Goal: Find specific page/section: Find specific page/section

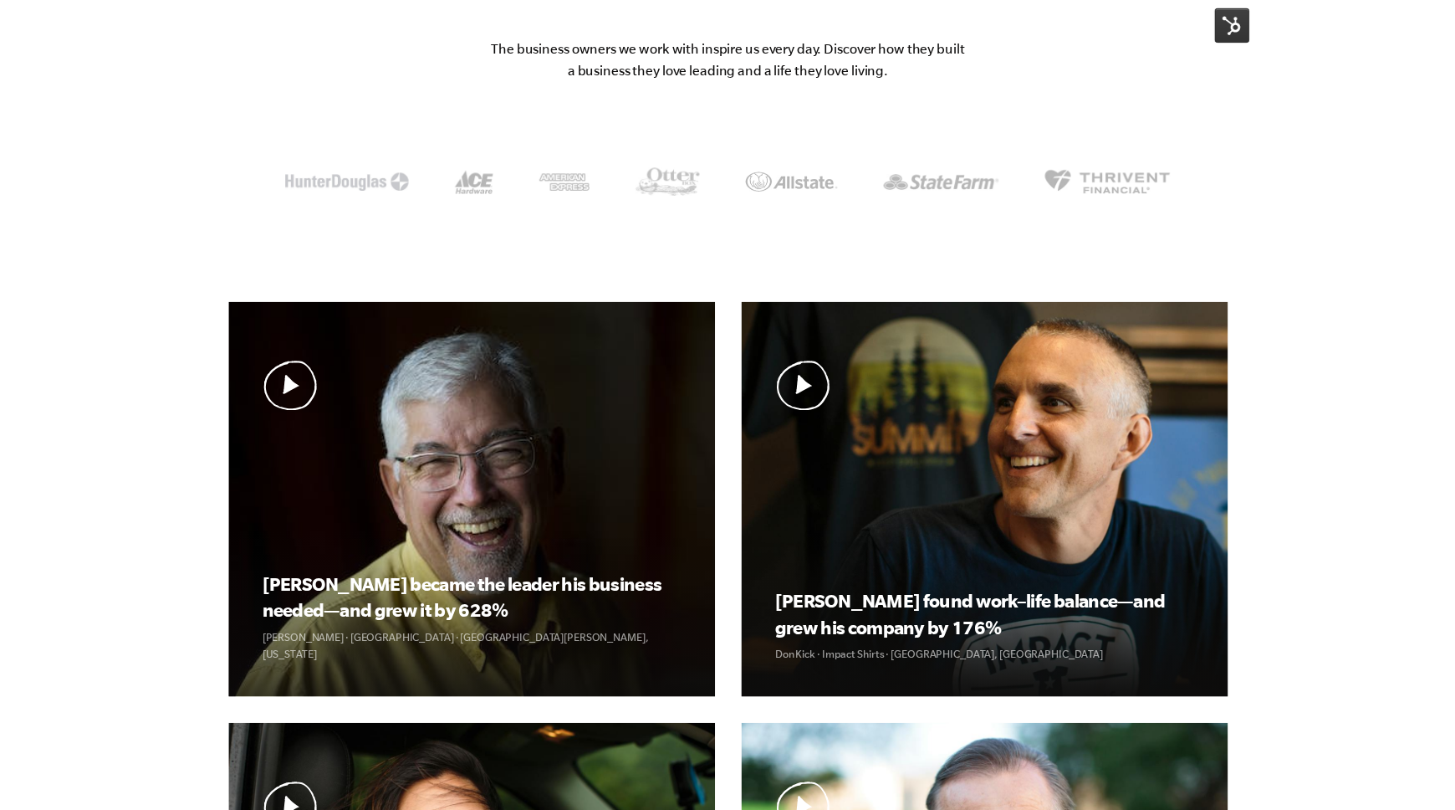
scroll to position [267, 0]
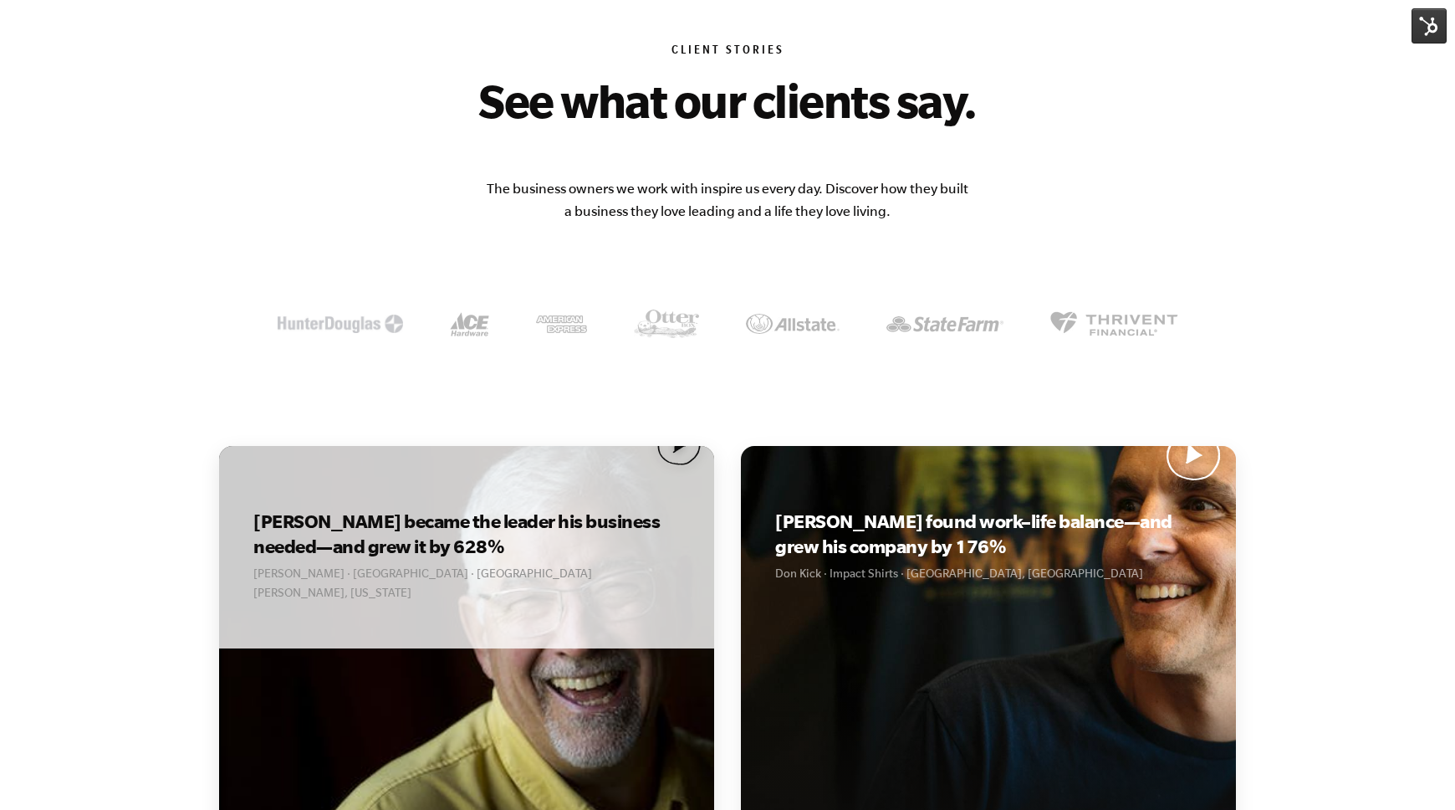
scroll to position [97, 0]
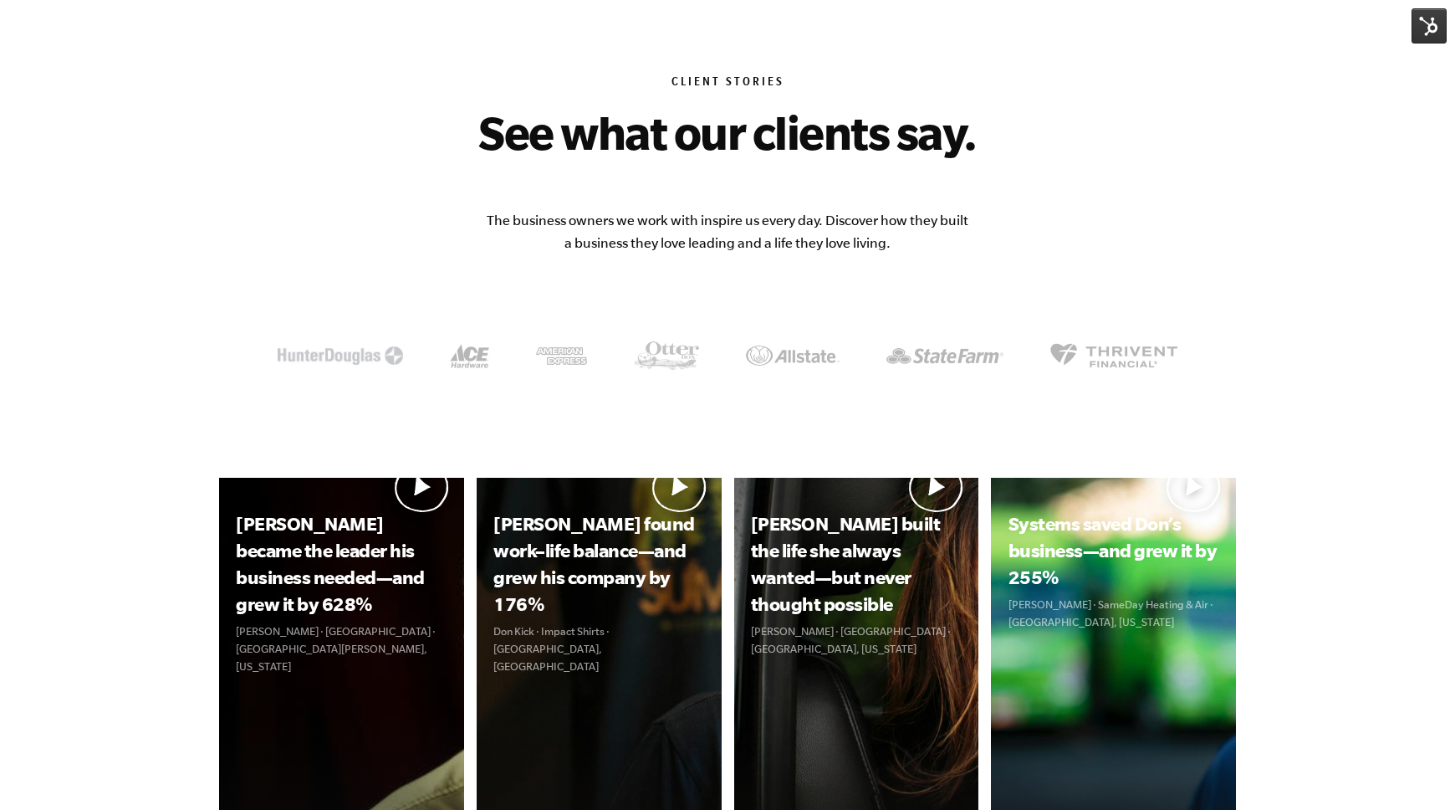
click at [1423, 21] on img at bounding box center [1429, 25] width 35 height 35
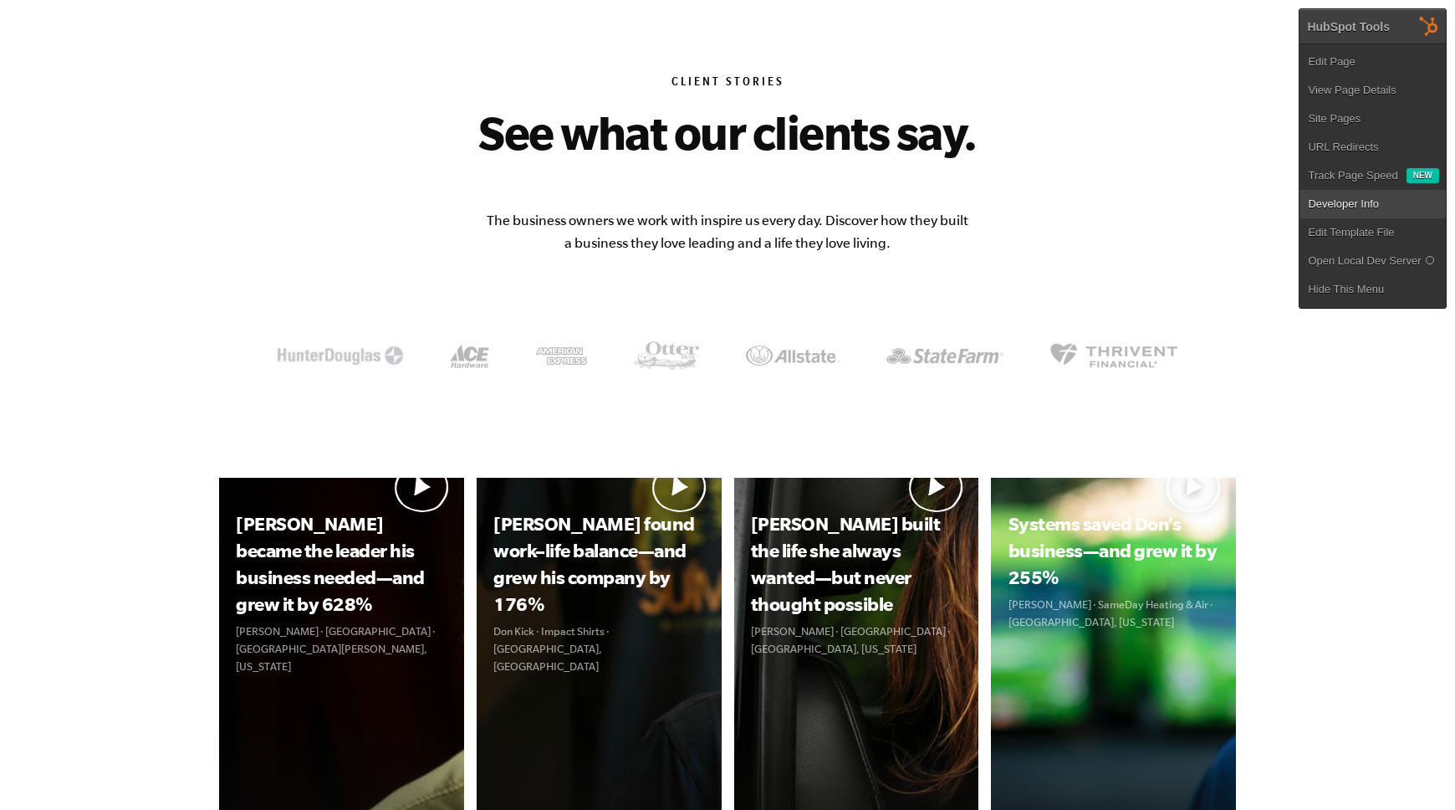
click at [1356, 207] on link "Developer Info" at bounding box center [1373, 204] width 146 height 28
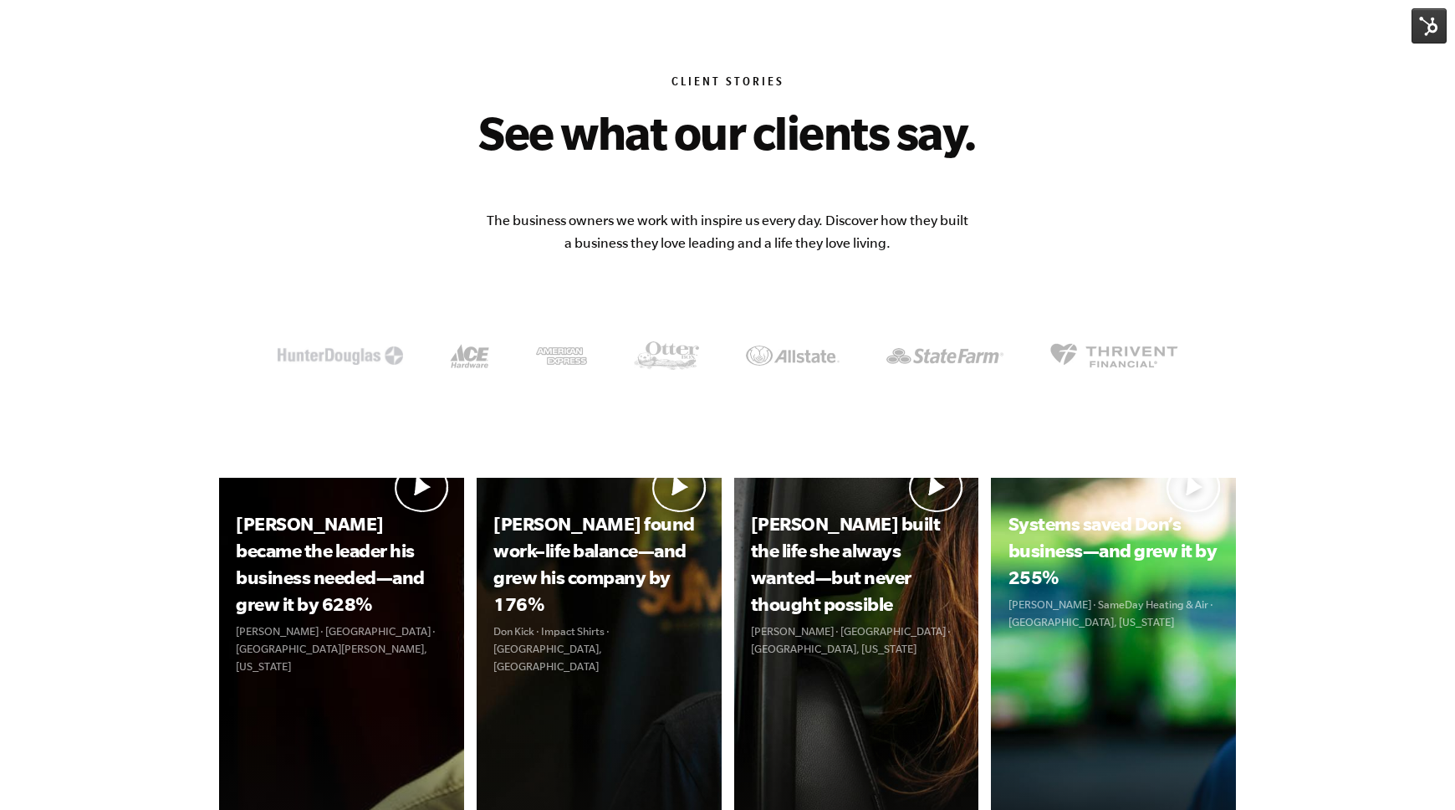
click at [1422, 33] on img at bounding box center [1429, 25] width 35 height 35
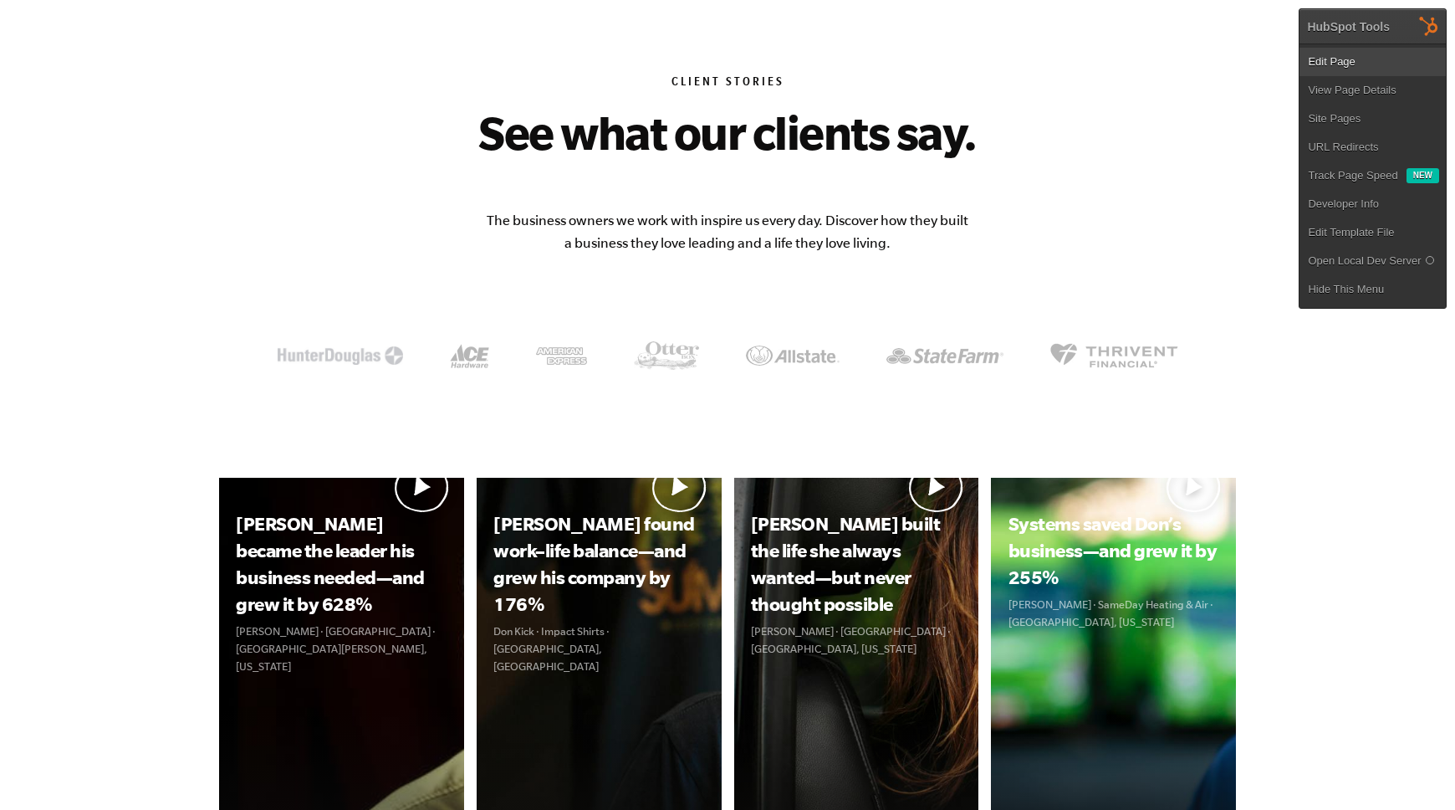
click at [1345, 61] on link "Edit Page" at bounding box center [1373, 62] width 146 height 28
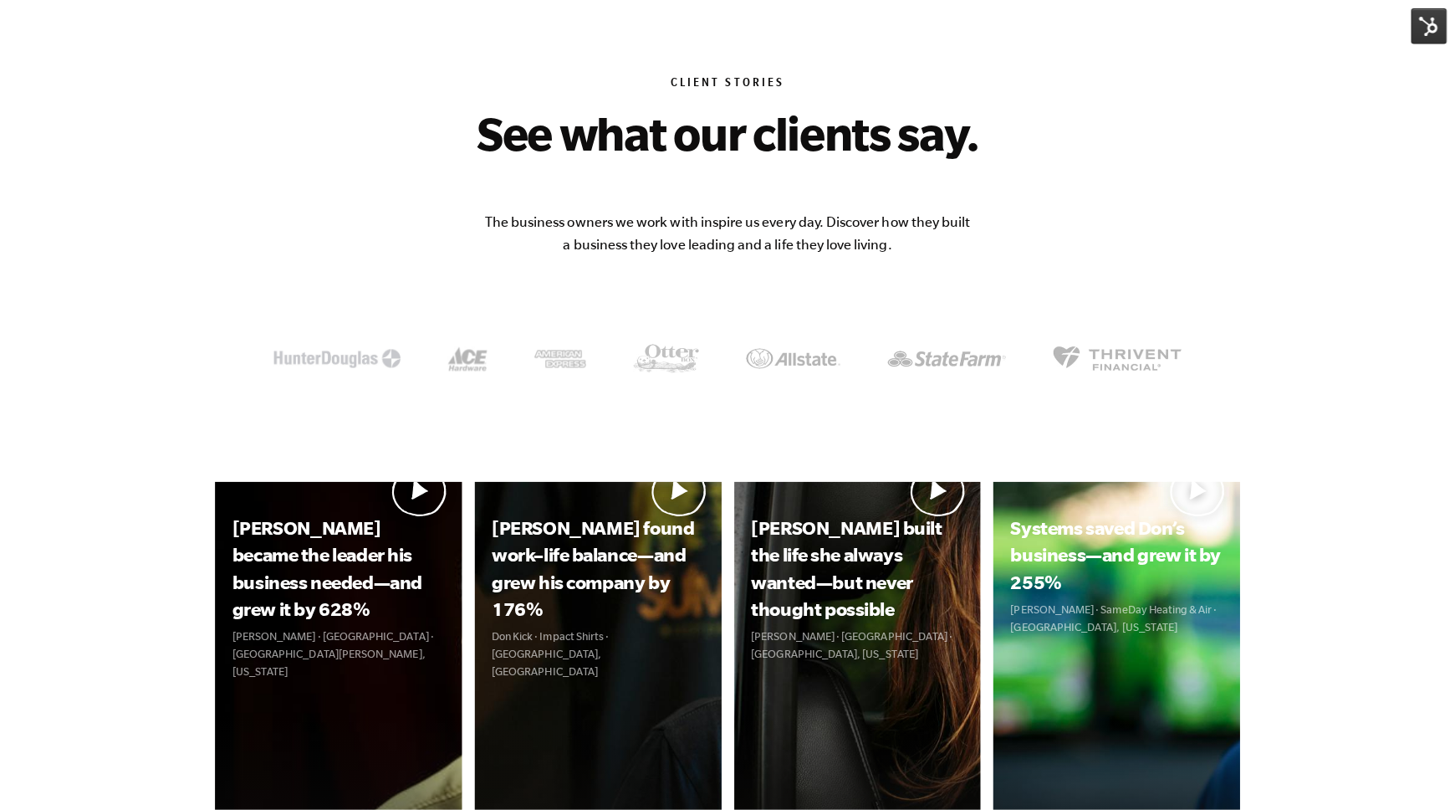
scroll to position [94, 0]
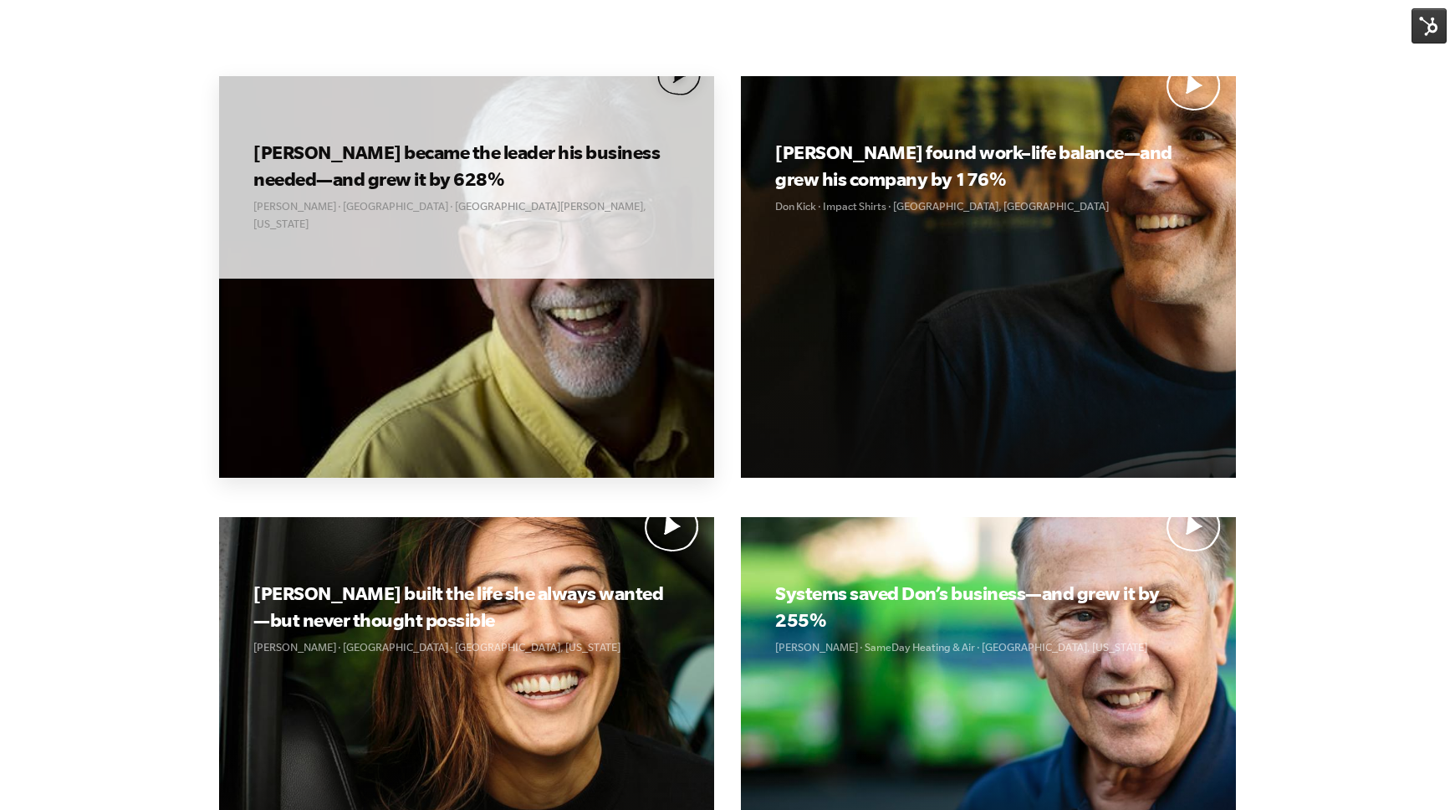
scroll to position [437, 0]
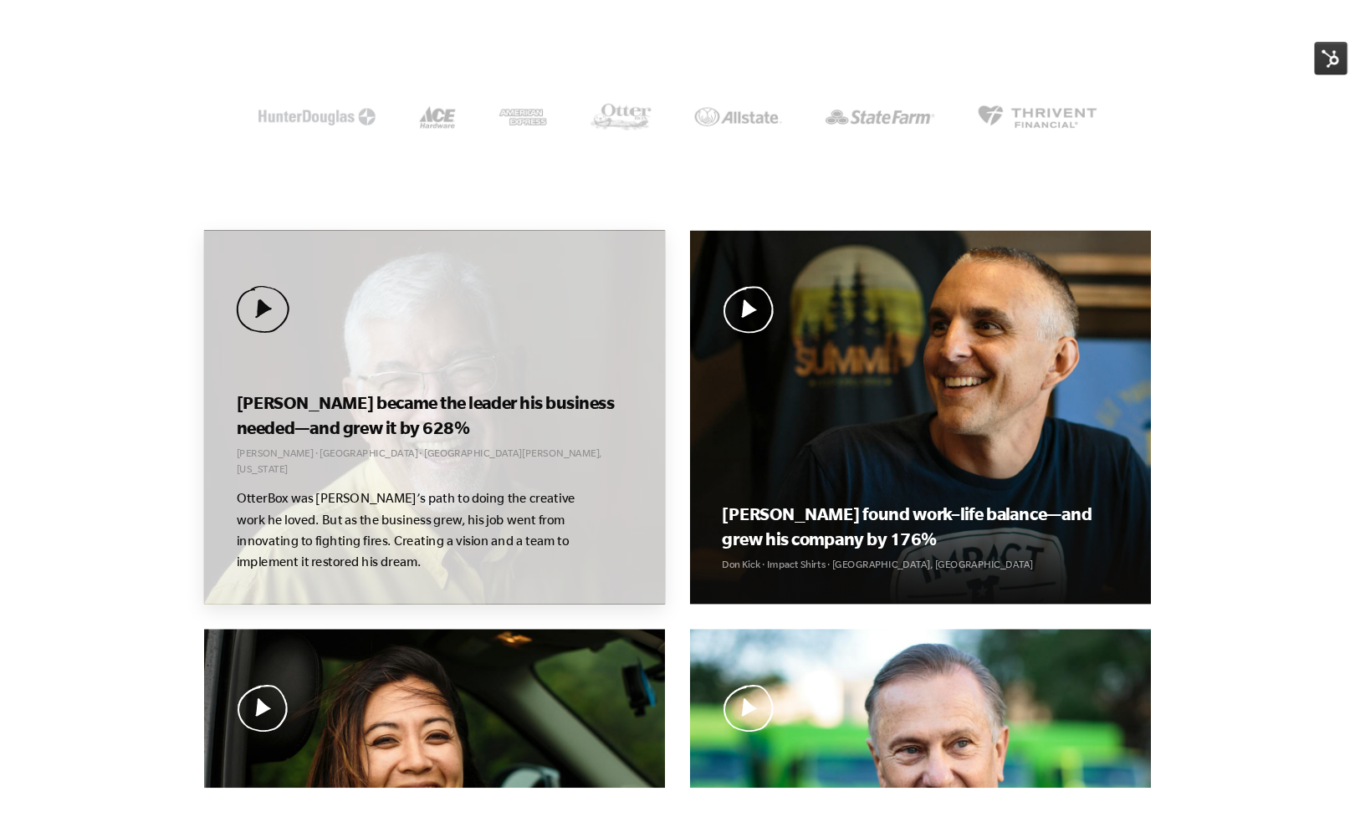
scroll to position [468, 0]
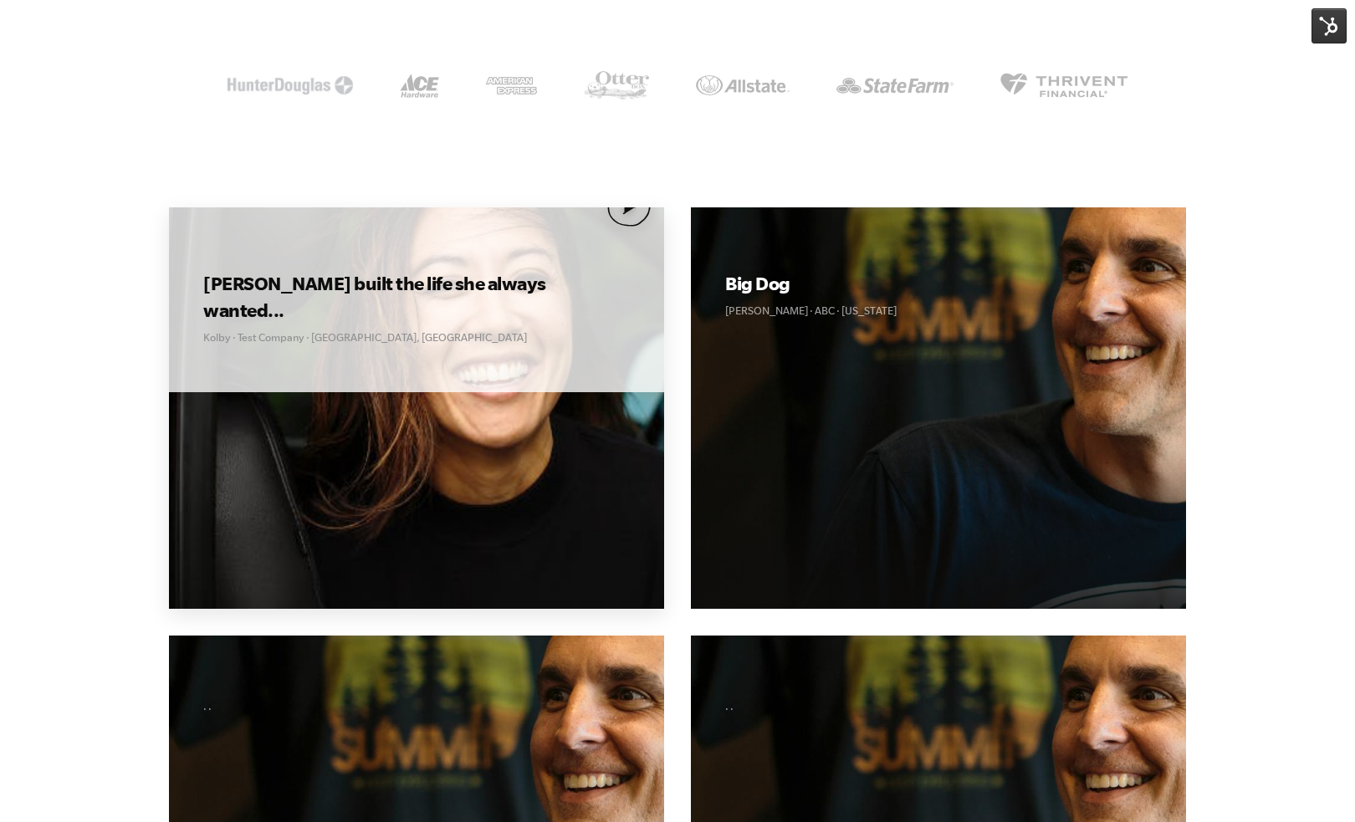
scroll to position [472, 0]
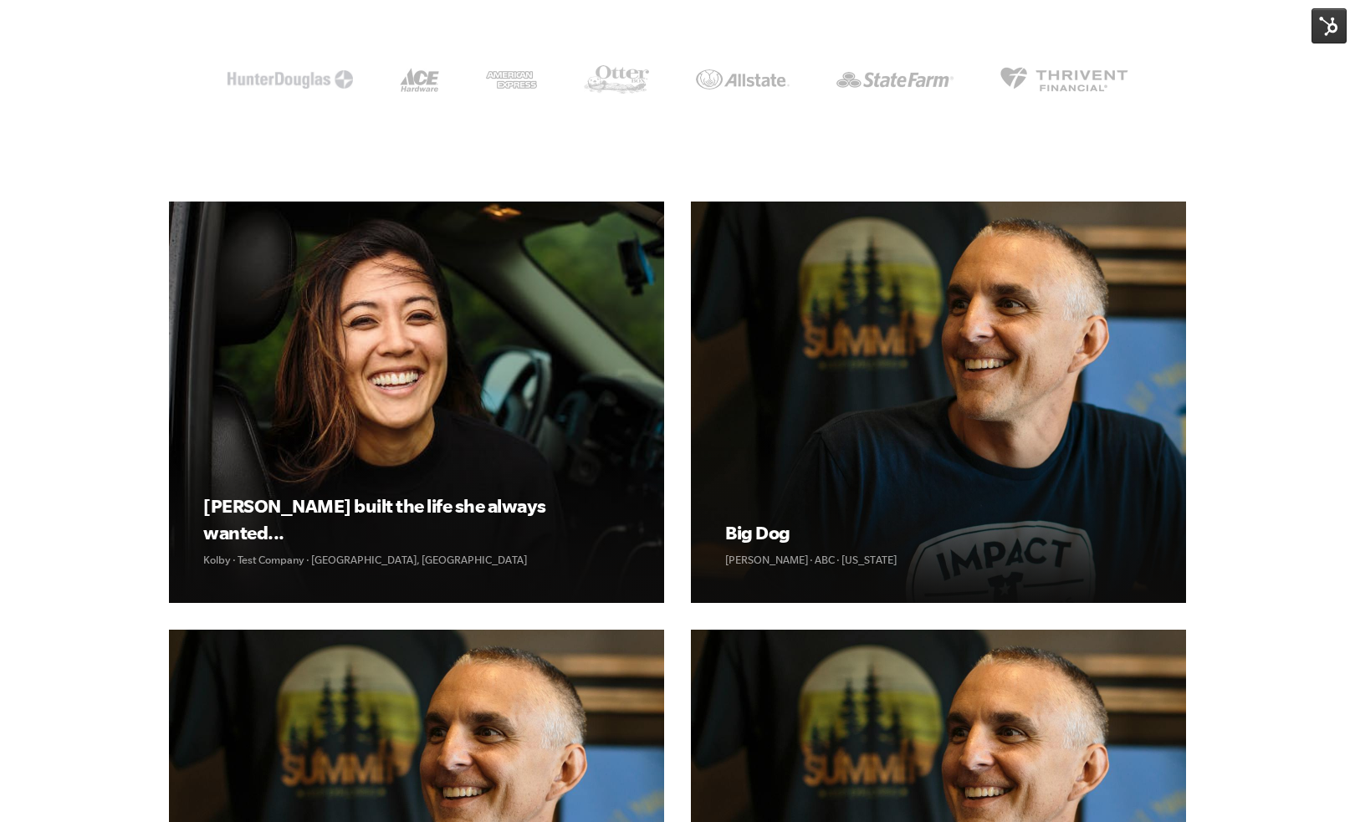
click at [1322, 27] on img at bounding box center [1328, 25] width 35 height 35
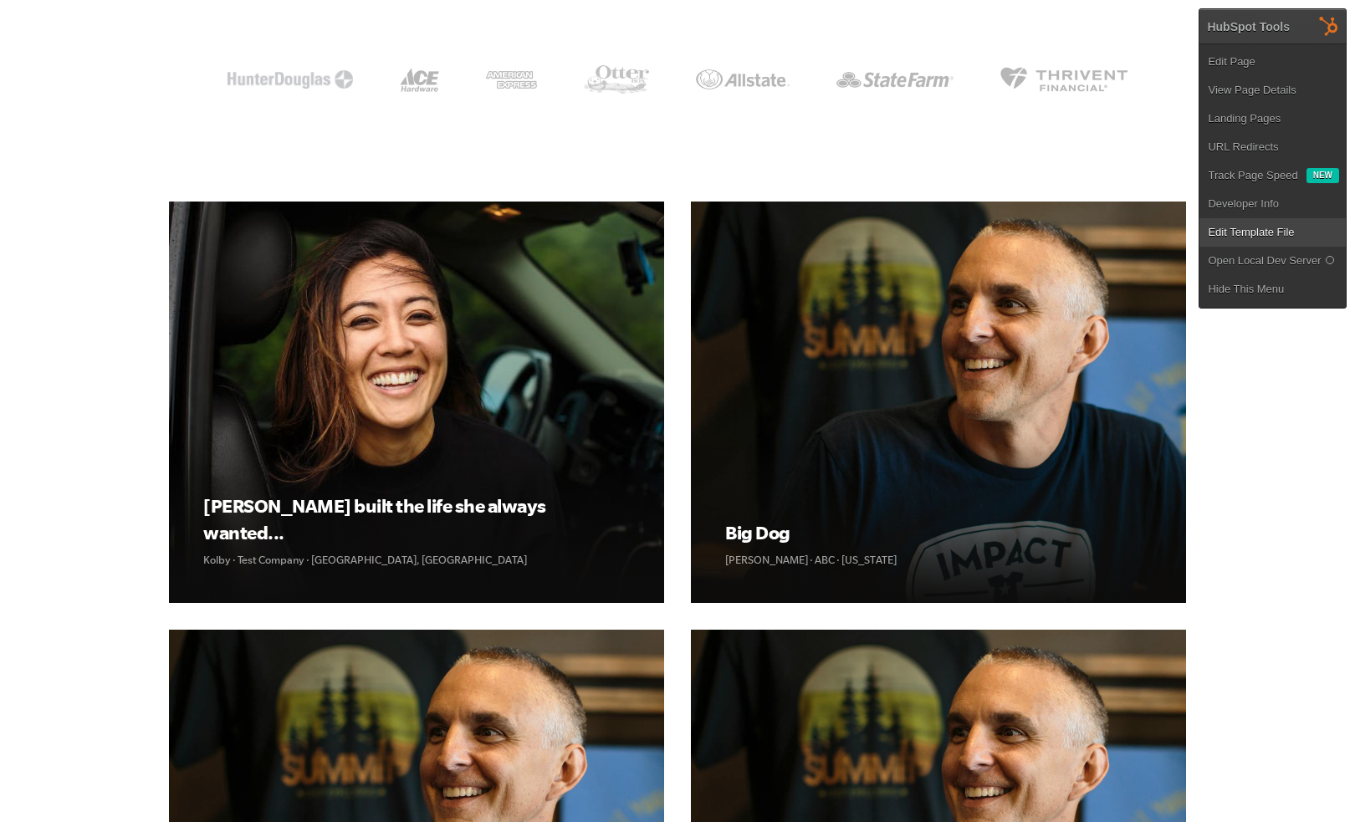
click at [1230, 227] on link "Edit Template File" at bounding box center [1272, 232] width 146 height 28
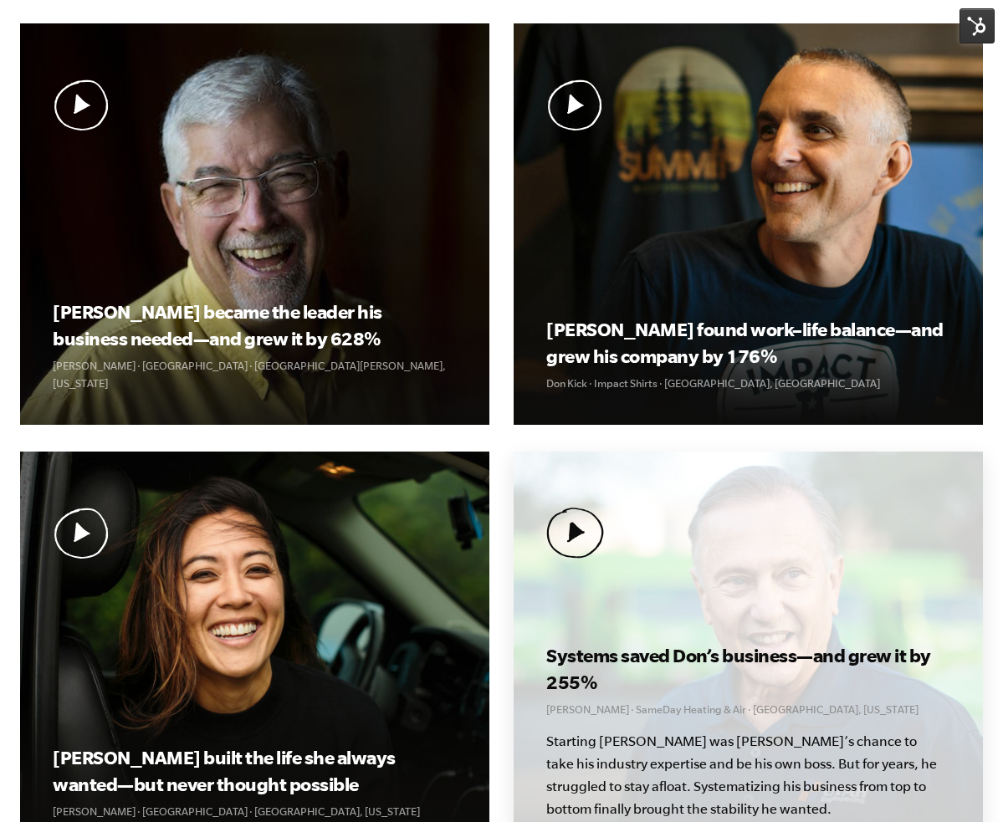
scroll to position [876, 0]
